Goal: Information Seeking & Learning: Learn about a topic

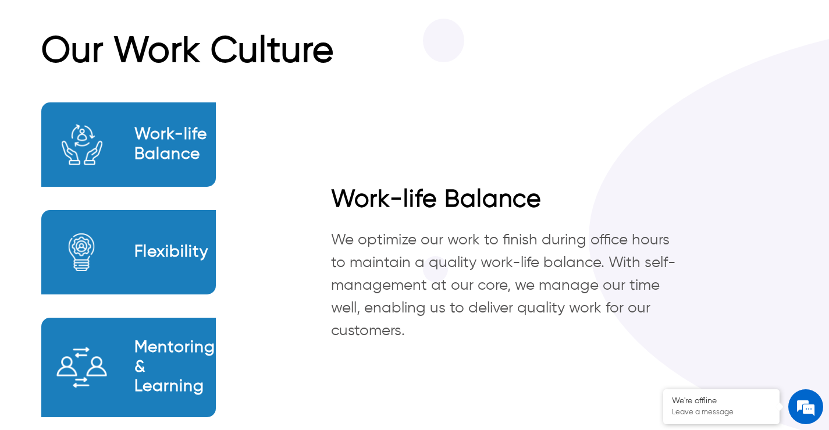
scroll to position [625, 0]
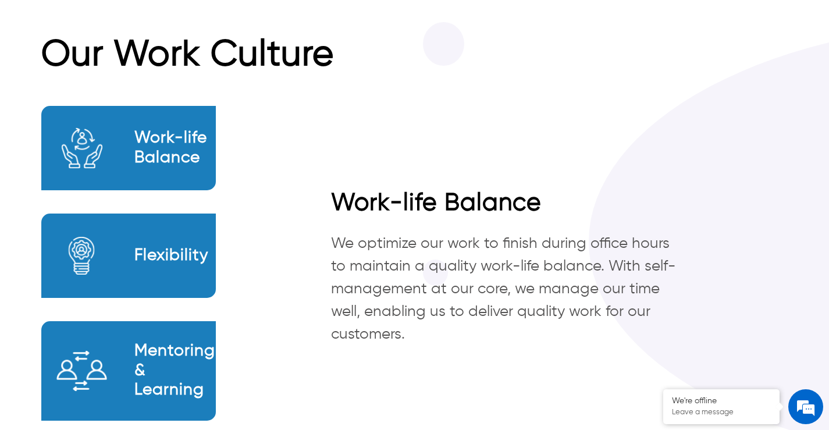
drag, startPoint x: 838, startPoint y: 29, endPoint x: 838, endPoint y: 157, distance: 127.5
click at [541, 124] on div "Work-life Balance Flexibility Mentoring & Learning Work-life Balance We optimiz…" at bounding box center [414, 274] width 747 height 373
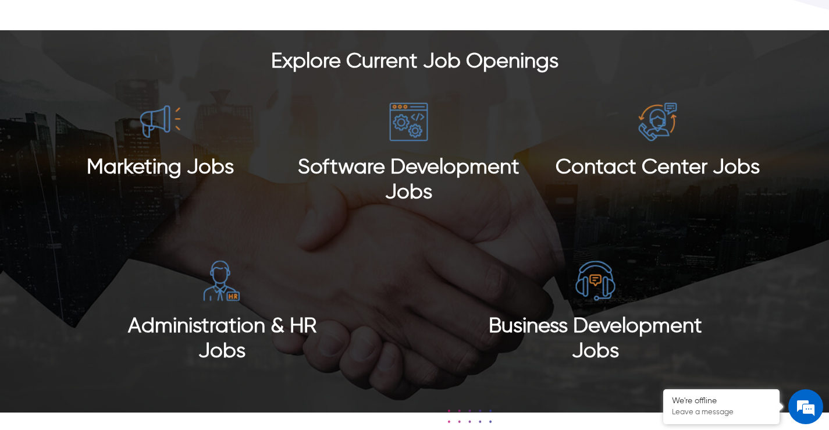
scroll to position [1030, 0]
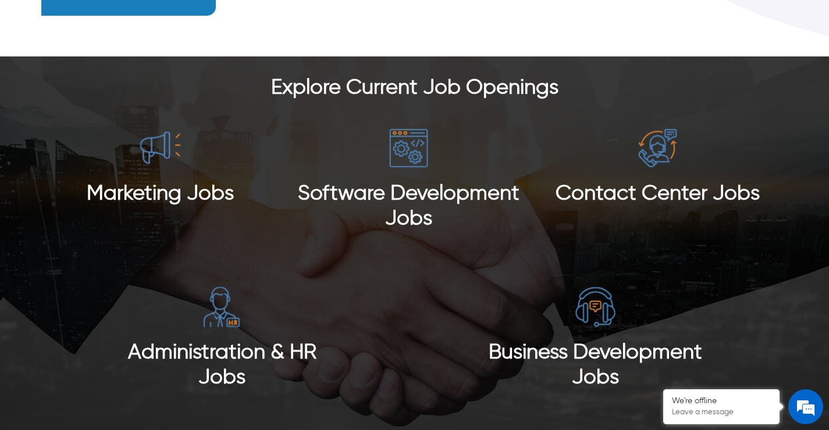
click at [176, 173] on div "Marketing Jobs" at bounding box center [160, 180] width 224 height 109
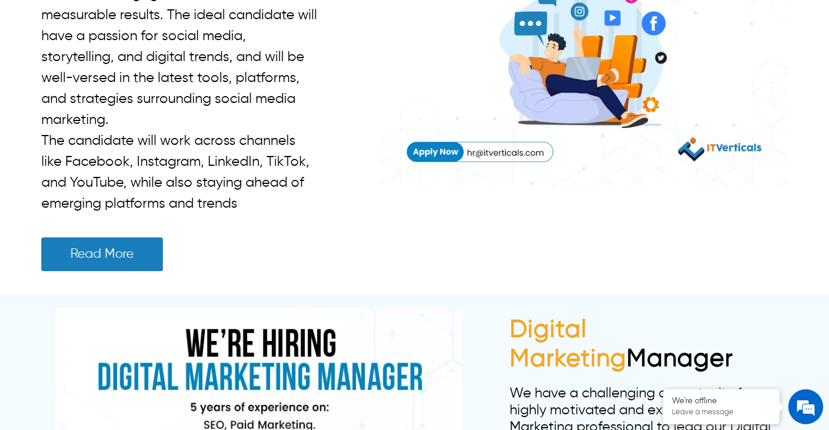
scroll to position [776, 0]
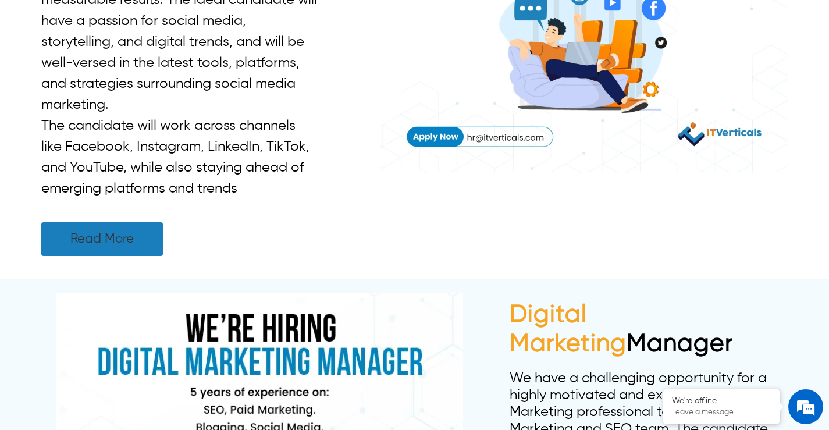
click at [113, 256] on link "Read More" at bounding box center [102, 239] width 122 height 34
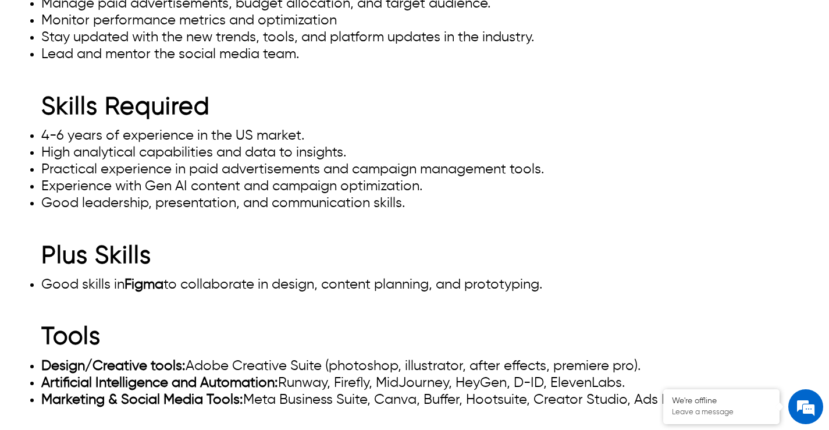
scroll to position [931, 0]
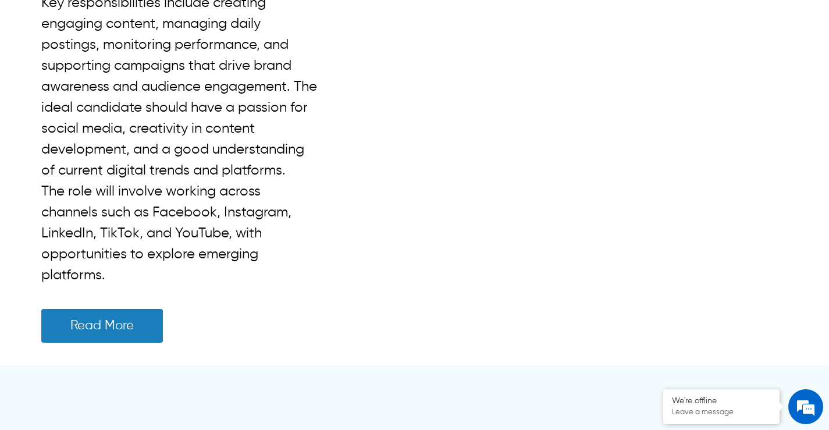
scroll to position [6054, 0]
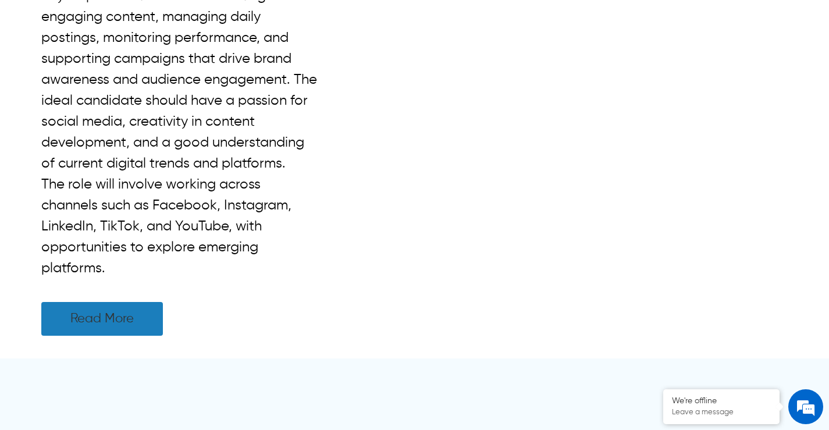
click at [155, 336] on link "Read More" at bounding box center [102, 319] width 122 height 34
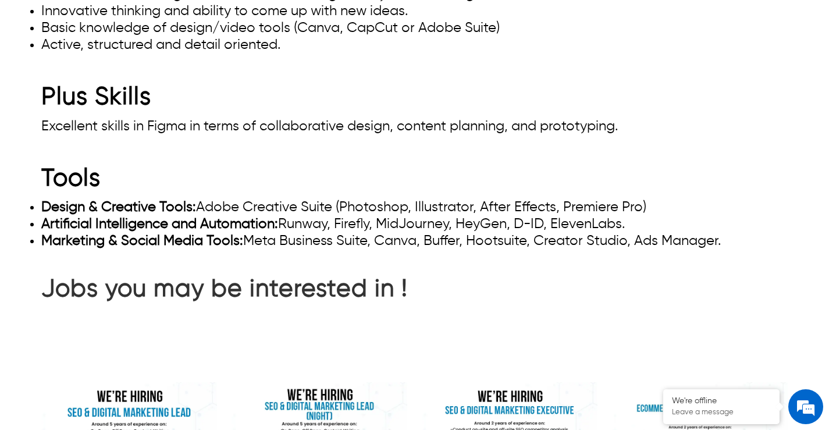
scroll to position [1000, 0]
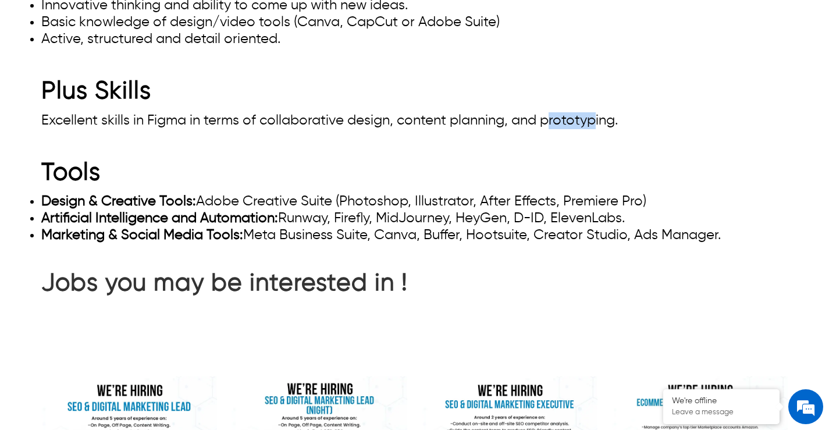
drag, startPoint x: 549, startPoint y: 122, endPoint x: 598, endPoint y: 123, distance: 48.9
click at [598, 123] on span "Excellent skills in Figma in terms of collaborative design, content planning, a…" at bounding box center [329, 121] width 577 height 14
click at [562, 136] on h2 "Tools" at bounding box center [414, 161] width 747 height 65
drag, startPoint x: 545, startPoint y: 122, endPoint x: 620, endPoint y: 123, distance: 75.7
click at [619, 123] on span "Excellent skills in Figma in terms of collaborative design, content planning, a…" at bounding box center [329, 121] width 577 height 14
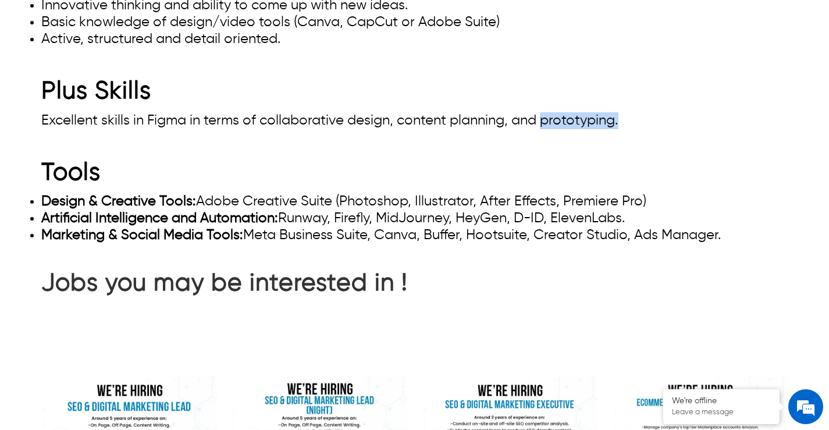
copy span "prototyping."
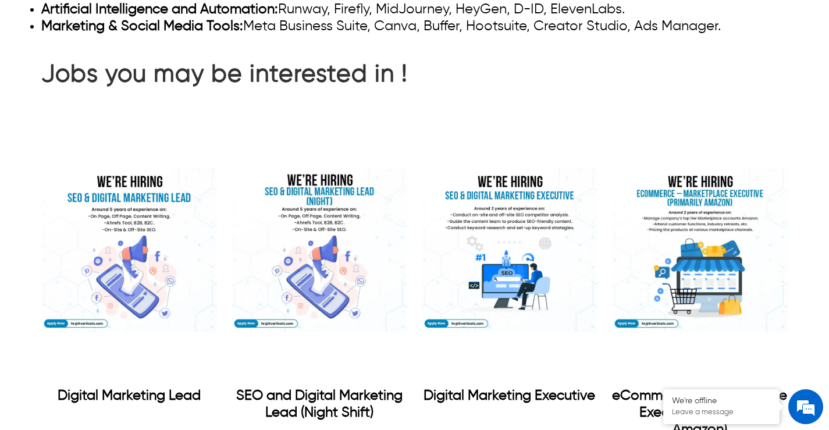
scroll to position [1054, 0]
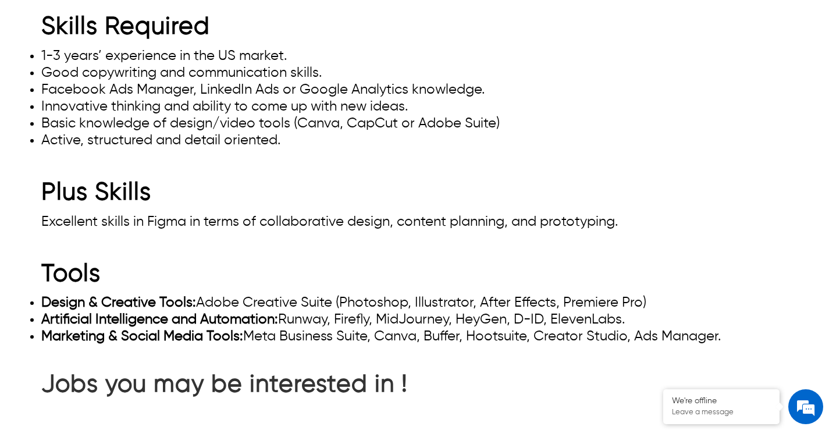
click at [400, 256] on h2 "Tools" at bounding box center [414, 263] width 747 height 65
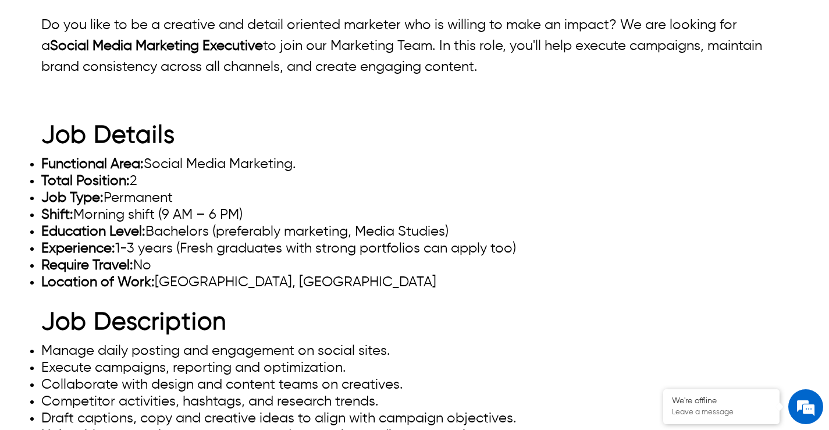
scroll to position [122, 0]
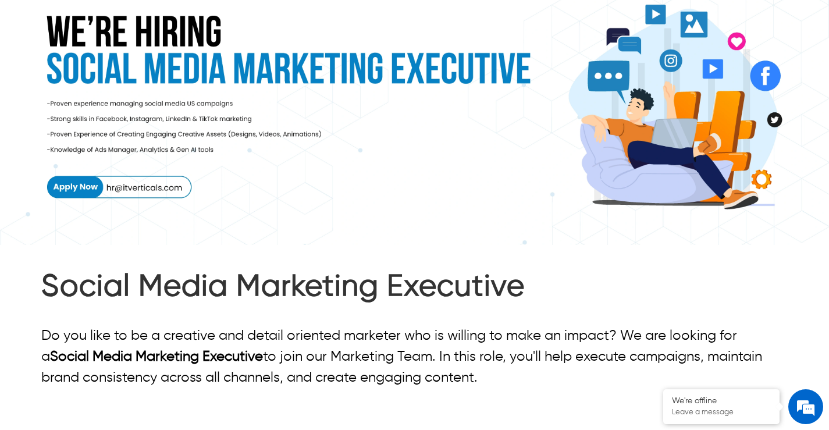
click at [90, 186] on img at bounding box center [414, 107] width 829 height 276
click at [138, 187] on img at bounding box center [414, 107] width 829 height 276
click at [76, 193] on img at bounding box center [414, 107] width 829 height 276
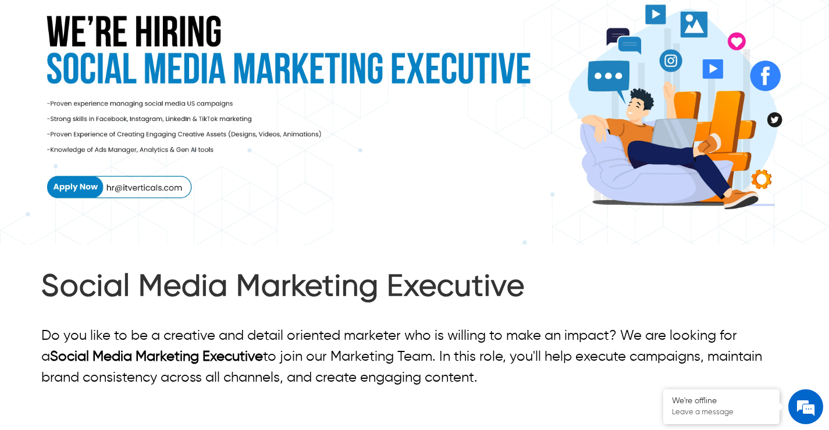
click at [165, 190] on img at bounding box center [414, 107] width 829 height 276
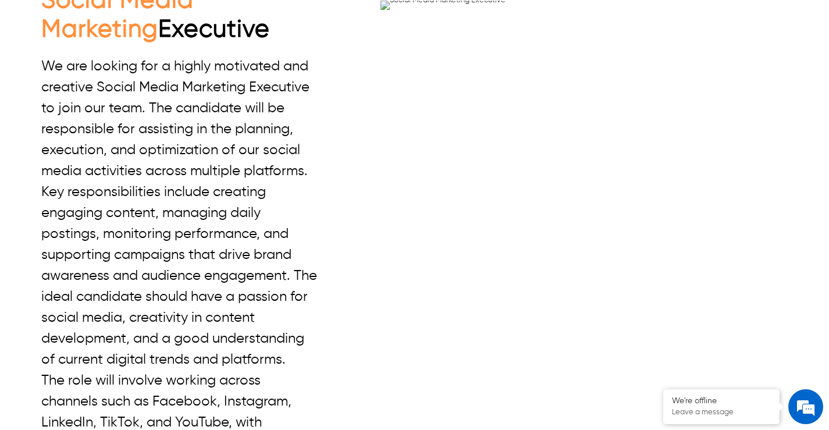
scroll to position [6054, 0]
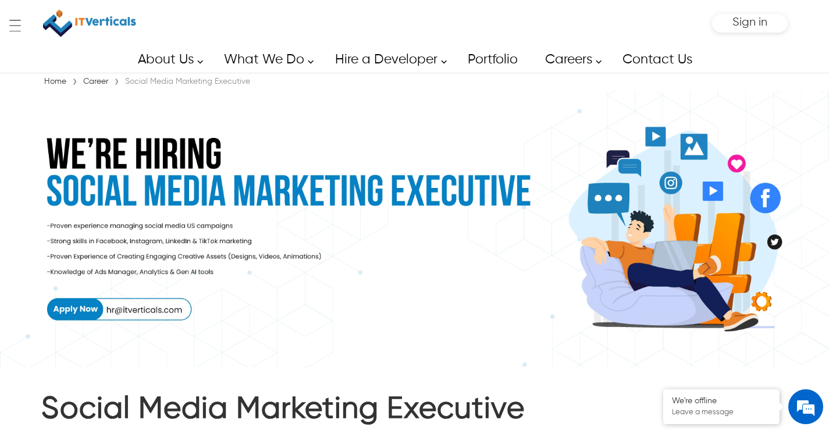
click at [94, 320] on img at bounding box center [414, 229] width 829 height 276
